Goal: Transaction & Acquisition: Purchase product/service

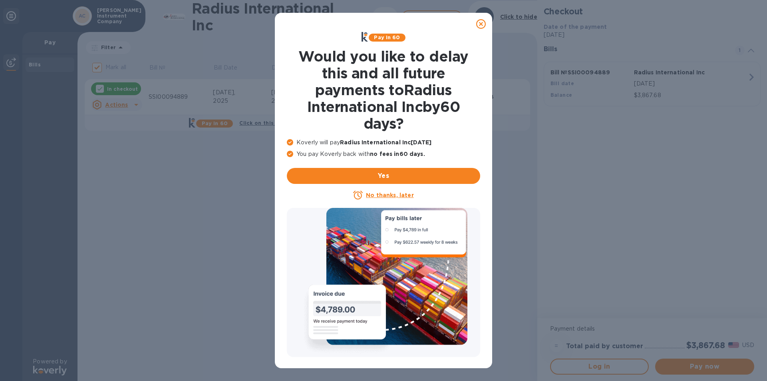
click at [481, 27] on icon at bounding box center [481, 24] width 10 height 10
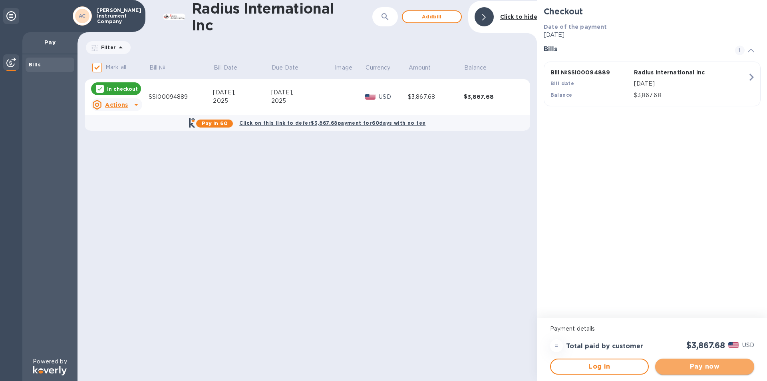
click at [691, 360] on button "Pay now" at bounding box center [704, 366] width 99 height 16
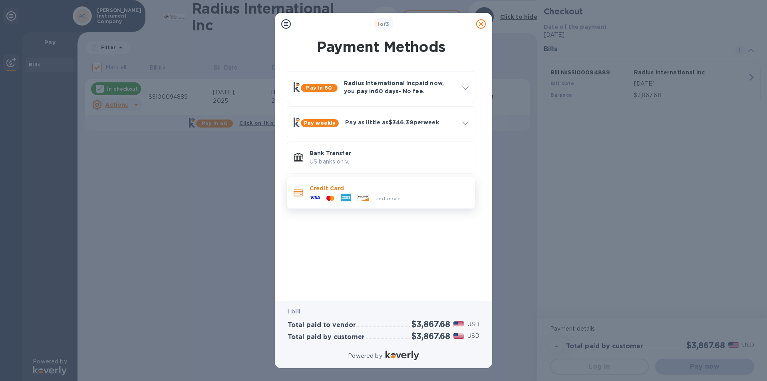
click at [385, 197] on span "and more..." at bounding box center [390, 198] width 29 height 6
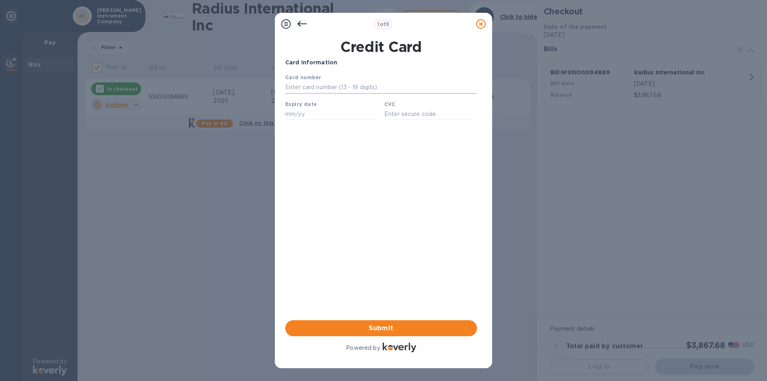
click at [344, 85] on input "text" at bounding box center [381, 87] width 192 height 12
type input "[CREDIT_CARD_NUMBER]"
type input "10/28"
type input "085"
click at [374, 325] on span "Submit" at bounding box center [381, 328] width 179 height 10
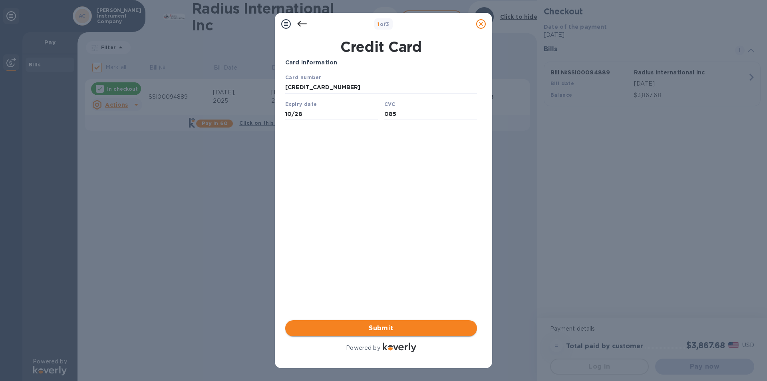
click at [404, 325] on span "Submit" at bounding box center [381, 328] width 179 height 10
